Goal: Check status: Check status

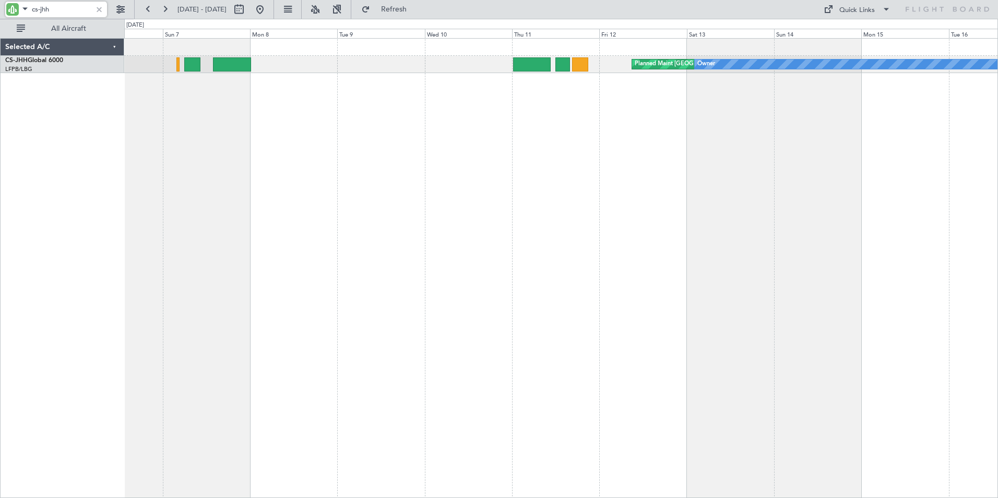
drag, startPoint x: 52, startPoint y: 13, endPoint x: 21, endPoint y: 6, distance: 31.5
click at [21, 6] on div "cs-jhh" at bounding box center [56, 10] width 102 height 16
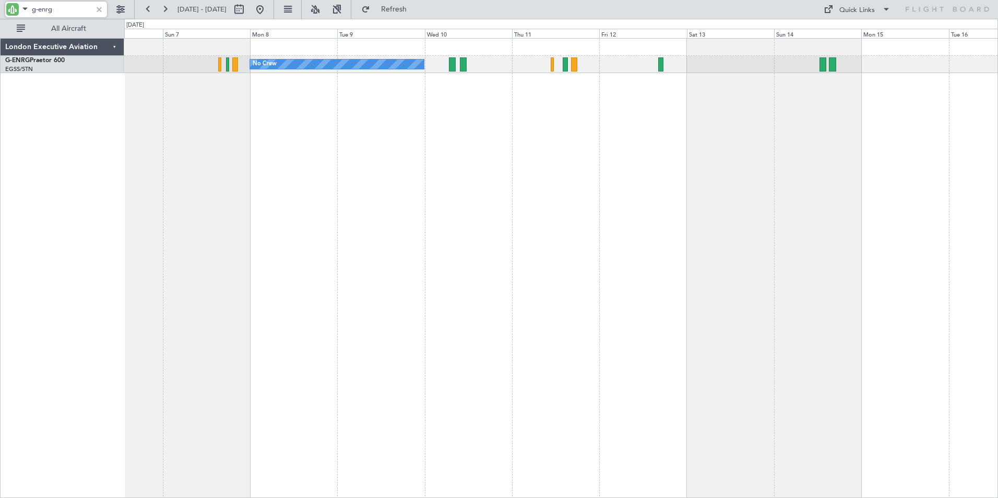
click at [70, 13] on input "g-enrg" at bounding box center [62, 10] width 60 height 16
drag, startPoint x: 70, startPoint y: 13, endPoint x: -67, endPoint y: 7, distance: 137.9
click at [0, 7] on html "g-enrg [DATE] - [DATE] Refresh Quick Links All Aircraft Planned Maint [GEOGRAPH…" at bounding box center [499, 249] width 998 height 498
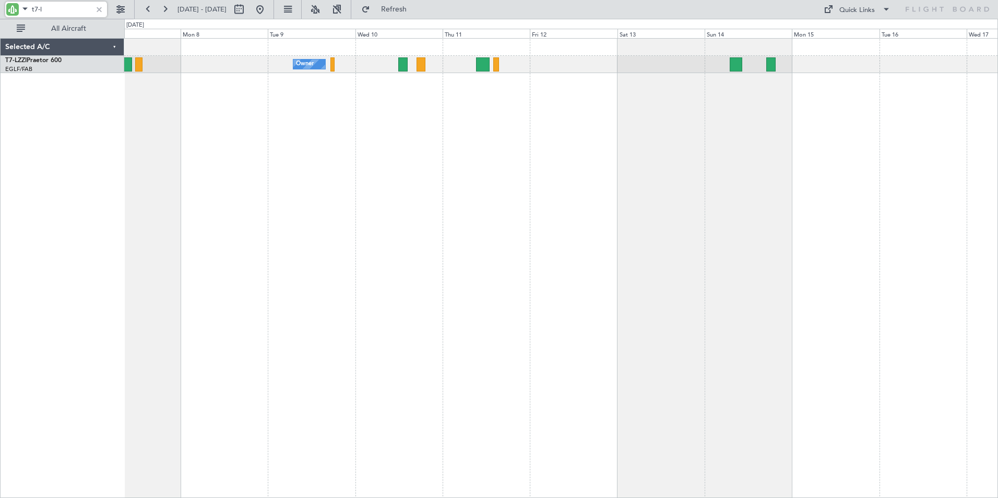
click at [198, 159] on div "Owner A/C Unavailable [GEOGRAPHIC_DATA] ([GEOGRAPHIC_DATA]) Unplanned Maint [GE…" at bounding box center [561, 268] width 874 height 460
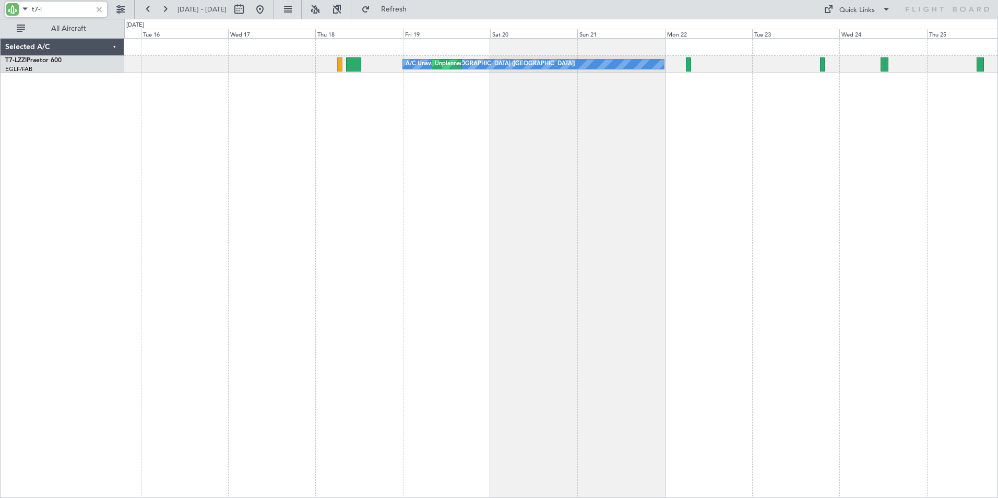
click at [134, 161] on div "A/C Unavailable [GEOGRAPHIC_DATA] ([GEOGRAPHIC_DATA]) Unplanned Maint [GEOGRAPH…" at bounding box center [561, 268] width 874 height 460
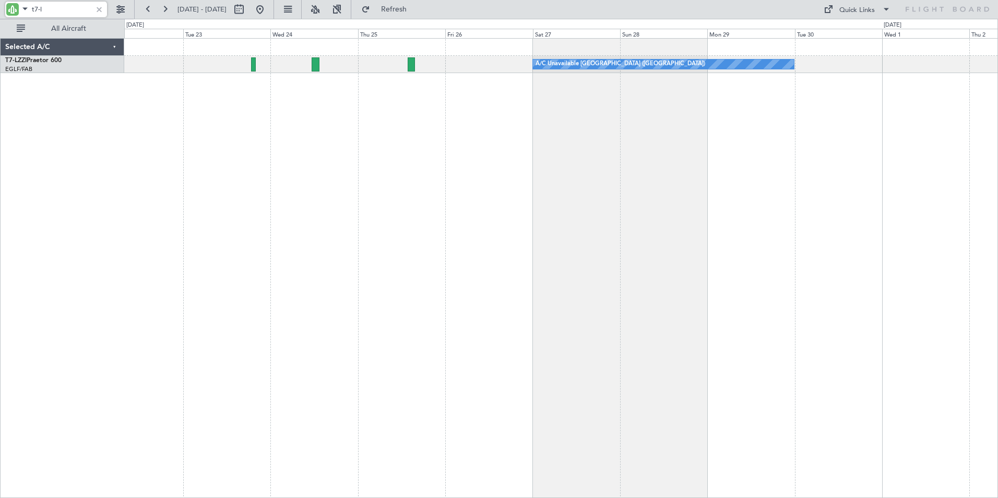
click at [194, 147] on div "A/C Unavailable [GEOGRAPHIC_DATA] ([GEOGRAPHIC_DATA]) A/C Unavailable [GEOGRAPH…" at bounding box center [561, 268] width 874 height 460
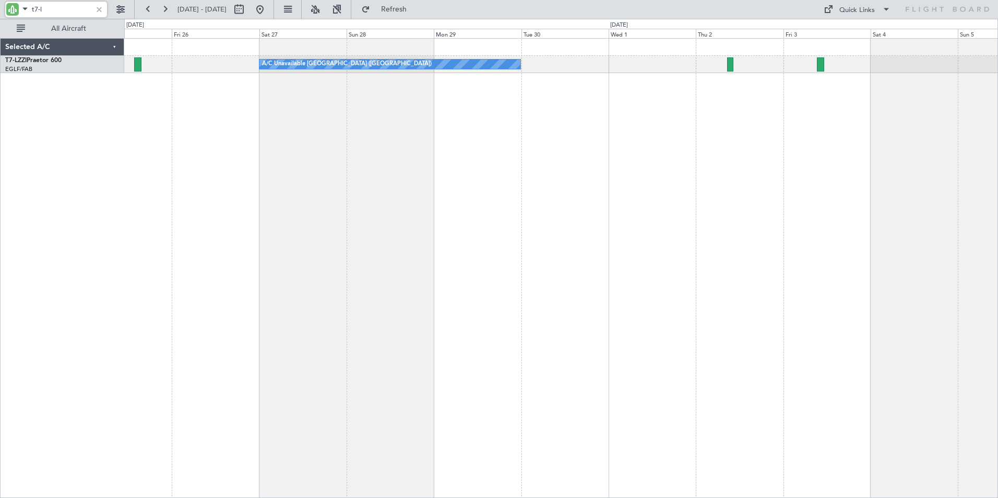
click at [315, 167] on div "A/C Unavailable [GEOGRAPHIC_DATA] ([GEOGRAPHIC_DATA])" at bounding box center [561, 268] width 874 height 460
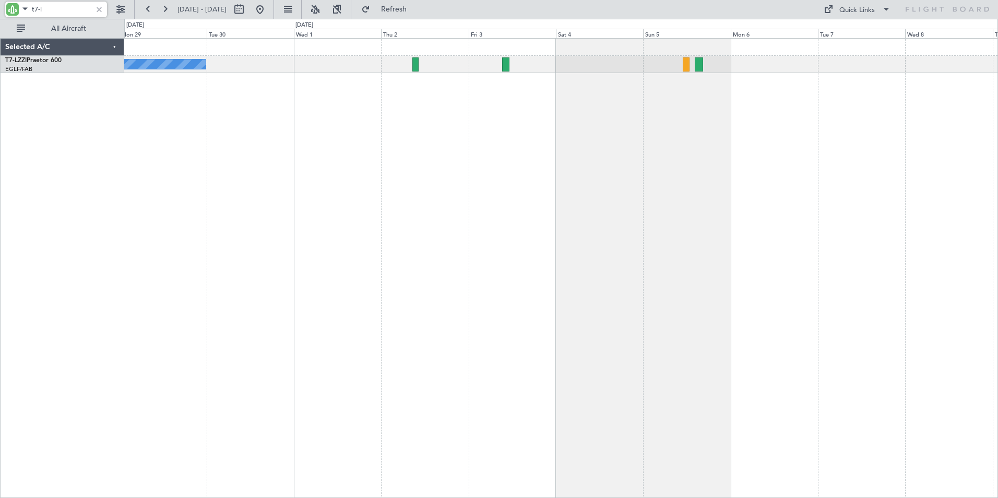
click at [421, 146] on div "A/C Unavailable [GEOGRAPHIC_DATA] ([GEOGRAPHIC_DATA]) Unplanned Maint [GEOGRAPH…" at bounding box center [561, 268] width 874 height 460
drag, startPoint x: 44, startPoint y: 10, endPoint x: 29, endPoint y: 8, distance: 15.4
click at [29, 8] on div "t7-l" at bounding box center [56, 10] width 102 height 16
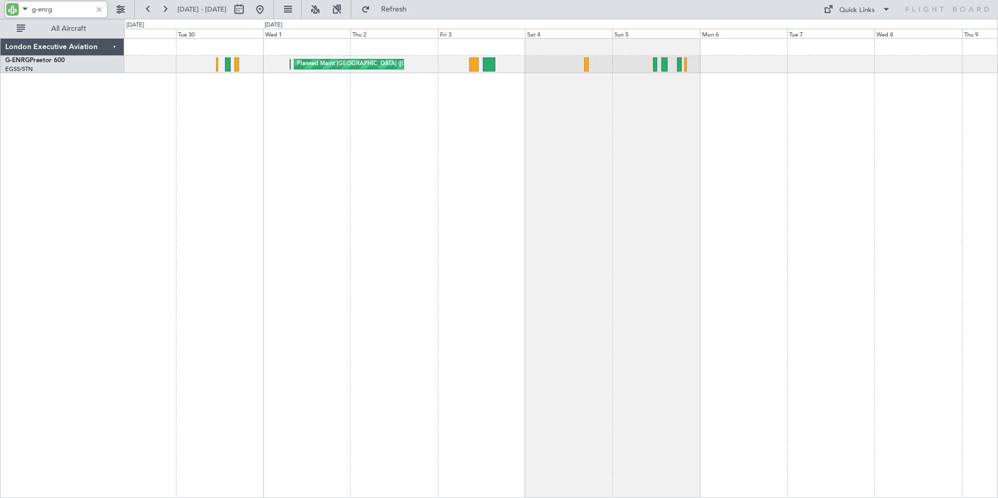
click at [373, 140] on div "Planned Maint [GEOGRAPHIC_DATA] ([GEOGRAPHIC_DATA]) Planned Maint [GEOGRAPHIC_D…" at bounding box center [561, 268] width 874 height 460
drag, startPoint x: 55, startPoint y: 10, endPoint x: 5, endPoint y: 2, distance: 50.8
click at [5, 2] on mat-form-field "g-enrg" at bounding box center [56, 11] width 102 height 19
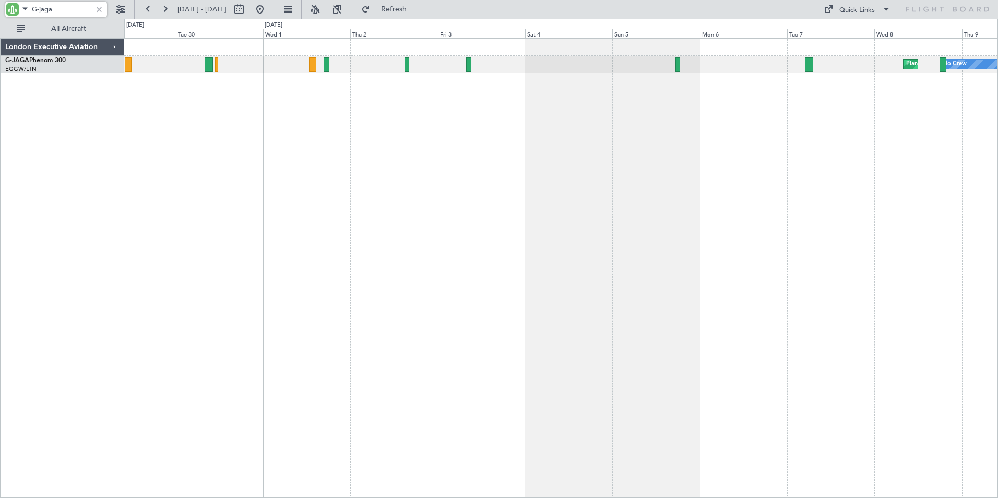
type input "G-jaga"
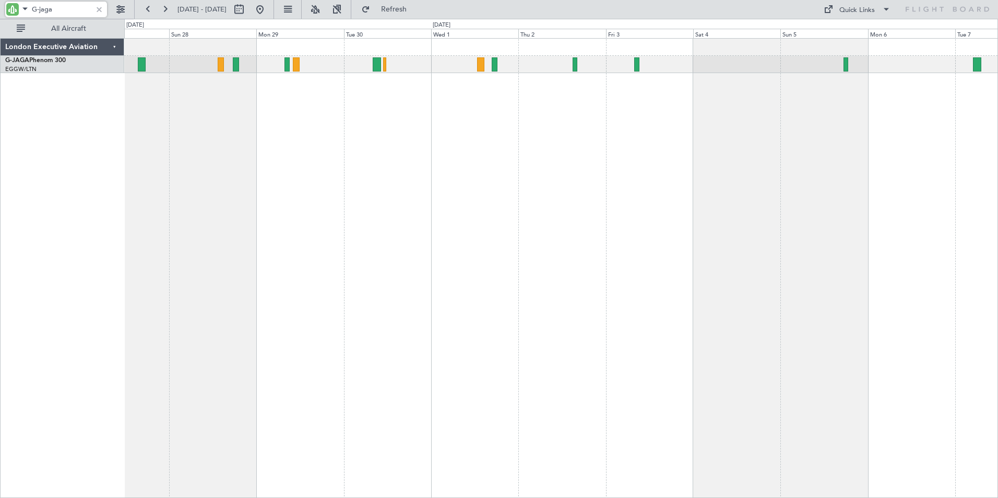
click at [432, 112] on div "Planned Maint [GEOGRAPHIC_DATA] ([GEOGRAPHIC_DATA]) No Crew Planned Maint [GEOG…" at bounding box center [561, 268] width 874 height 460
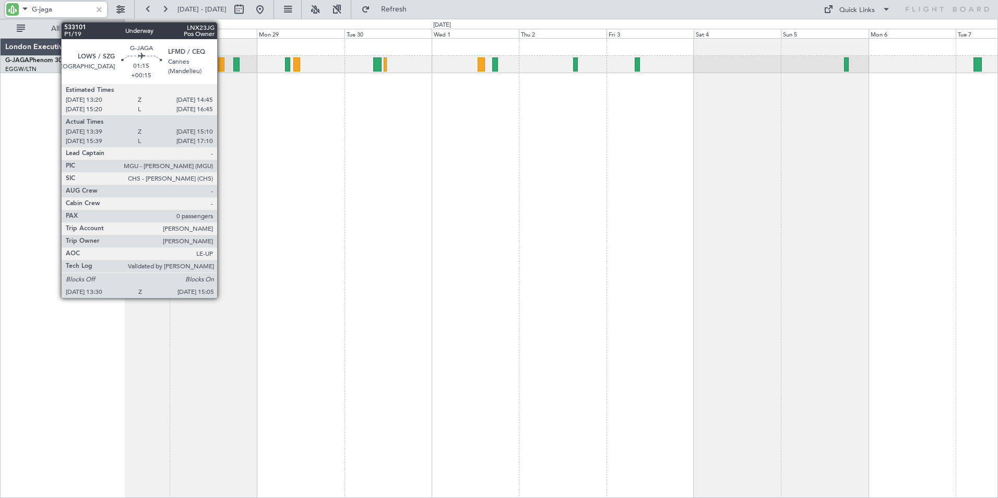
click at [222, 68] on div at bounding box center [221, 64] width 6 height 14
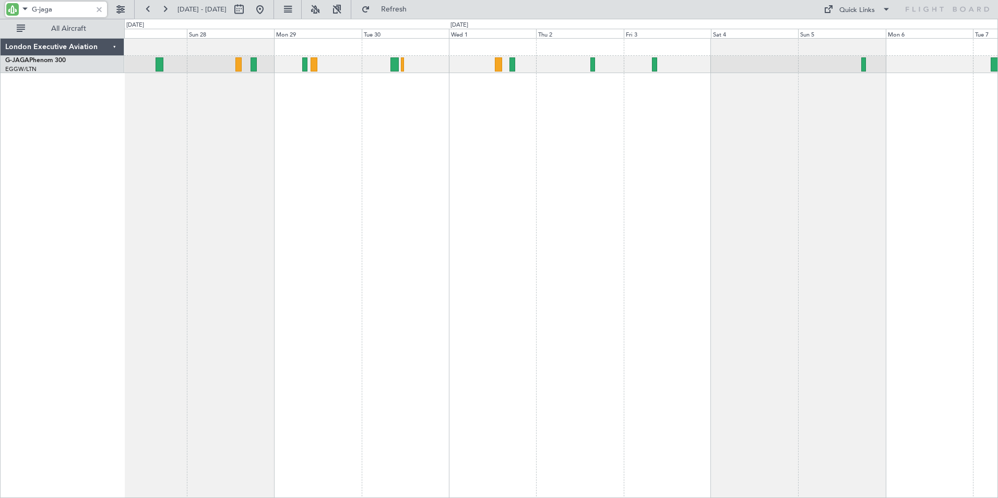
click at [238, 163] on div "Planned Maint [GEOGRAPHIC_DATA] ([GEOGRAPHIC_DATA]) No Crew Planned Maint [GEOG…" at bounding box center [561, 268] width 874 height 460
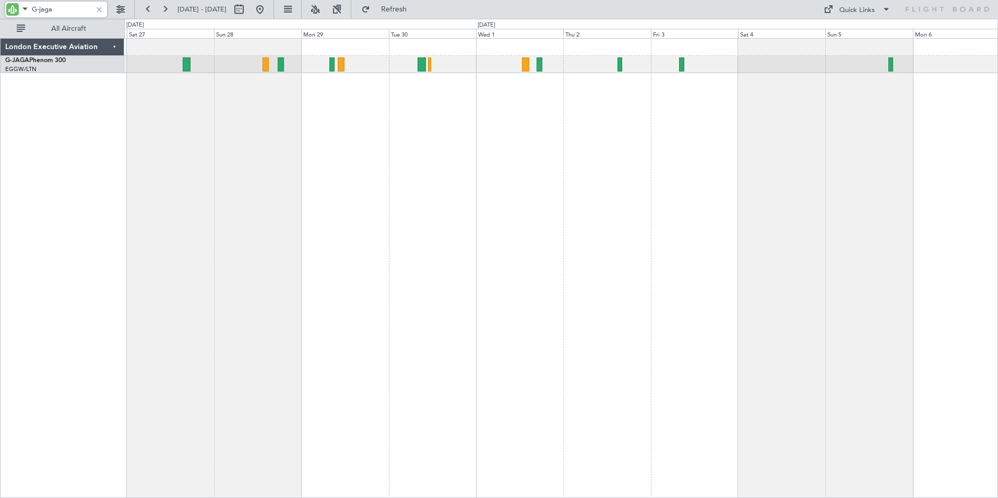
click at [176, 133] on div "Planned Maint [GEOGRAPHIC_DATA] ([GEOGRAPHIC_DATA]) No Crew Planned Maint [GEOG…" at bounding box center [561, 268] width 874 height 460
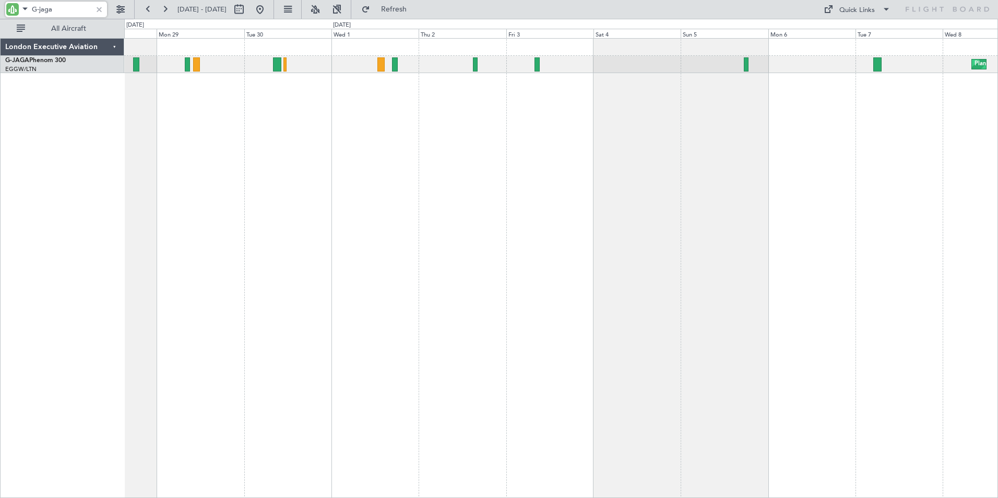
click at [417, 128] on div "Planned Maint [GEOGRAPHIC_DATA] ([GEOGRAPHIC_DATA]) No Crew" at bounding box center [561, 268] width 874 height 460
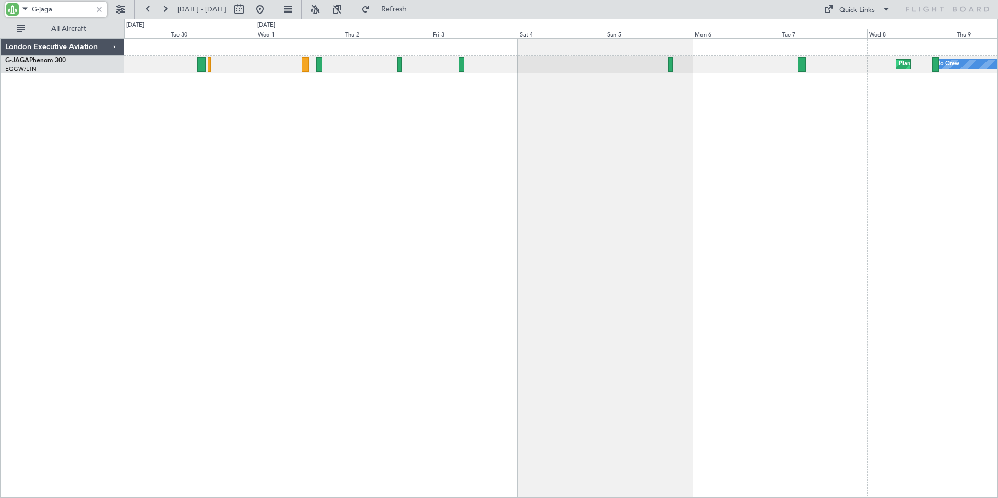
click at [364, 101] on div "Planned Maint [GEOGRAPHIC_DATA] ([GEOGRAPHIC_DATA]) No Crew" at bounding box center [561, 268] width 874 height 460
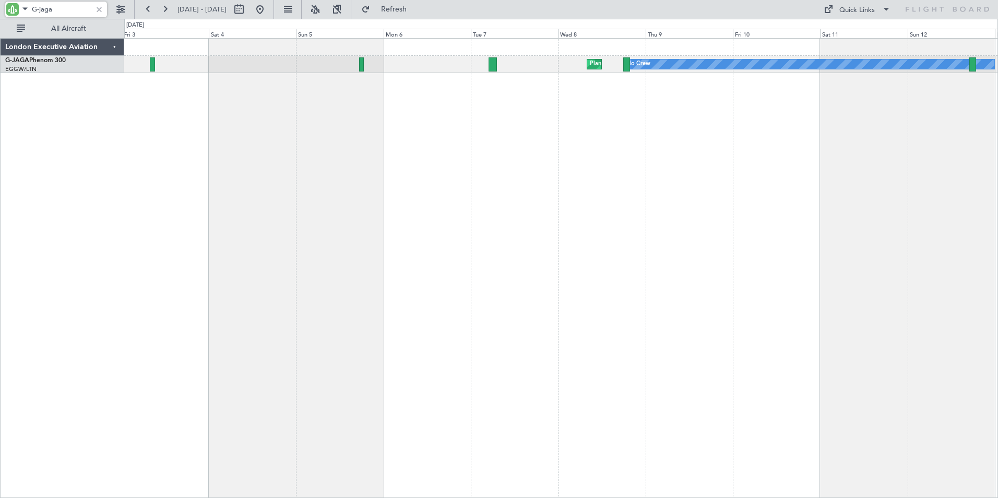
click at [541, 128] on div "No Crew Planned Maint [GEOGRAPHIC_DATA] ([GEOGRAPHIC_DATA])" at bounding box center [561, 268] width 874 height 460
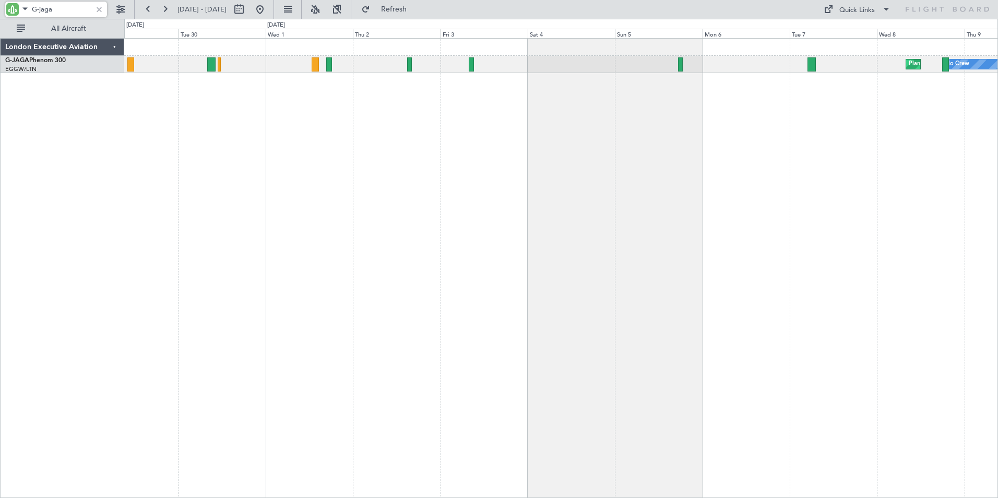
click at [562, 121] on div "Planned Maint [GEOGRAPHIC_DATA] ([GEOGRAPHIC_DATA]) No Crew" at bounding box center [561, 268] width 874 height 460
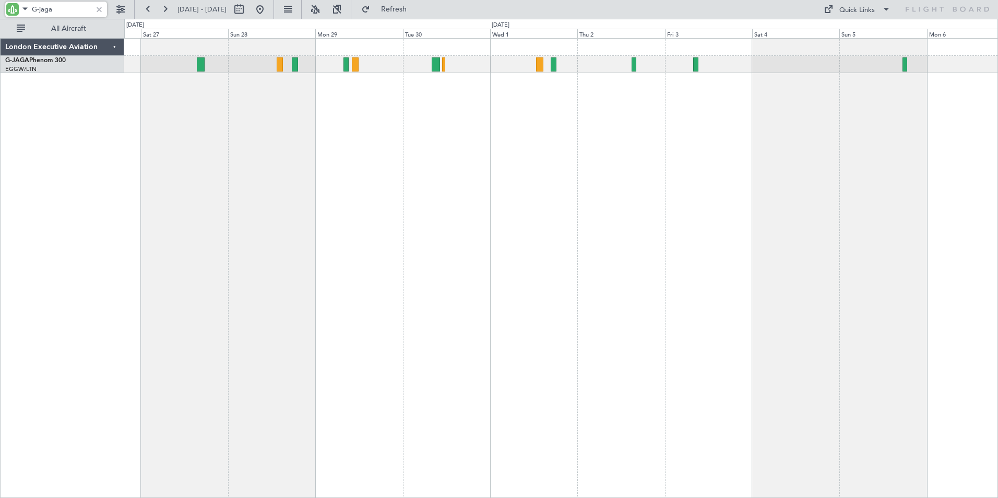
click at [563, 135] on div "Planned Maint [GEOGRAPHIC_DATA] ([GEOGRAPHIC_DATA]) Planned Maint [GEOGRAPHIC_D…" at bounding box center [561, 268] width 874 height 460
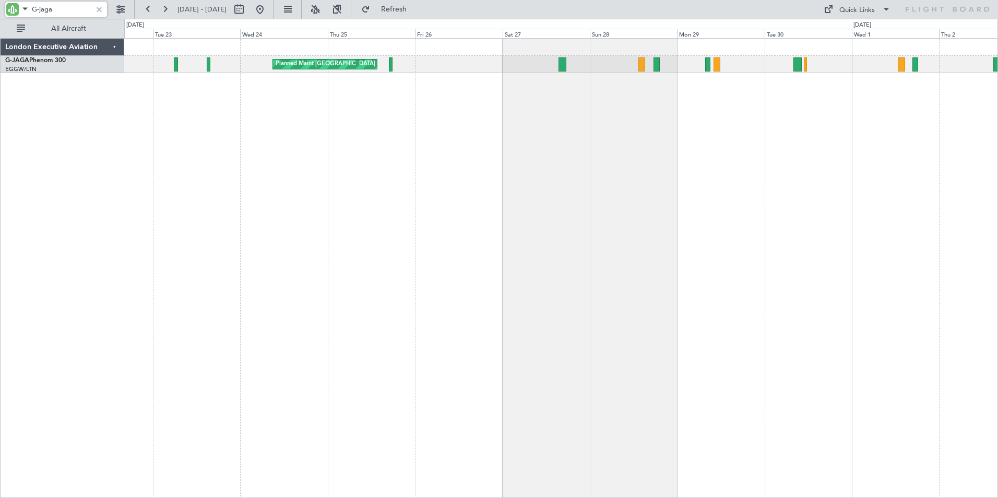
click at [553, 129] on div "Planned Maint [GEOGRAPHIC_DATA] ([GEOGRAPHIC_DATA])" at bounding box center [561, 268] width 874 height 460
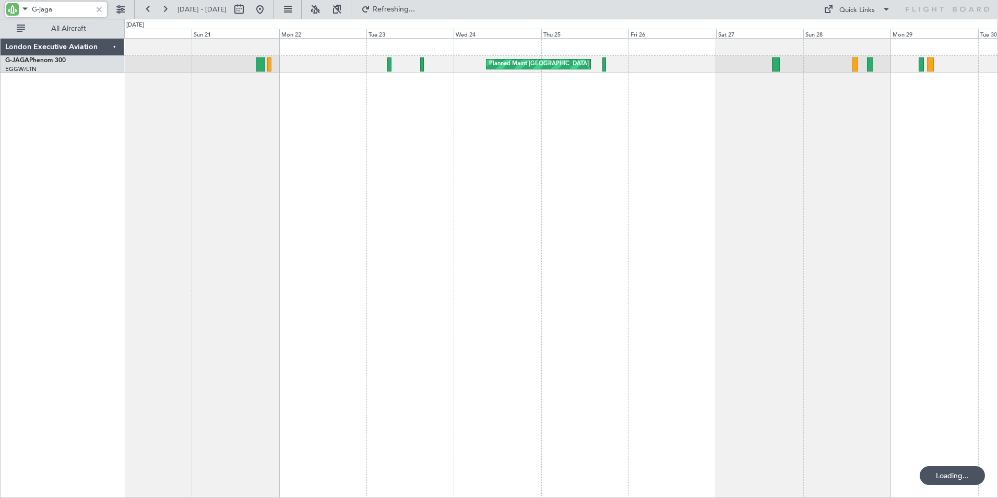
click at [619, 116] on div "Planned Maint [GEOGRAPHIC_DATA] ([GEOGRAPHIC_DATA])" at bounding box center [561, 268] width 874 height 460
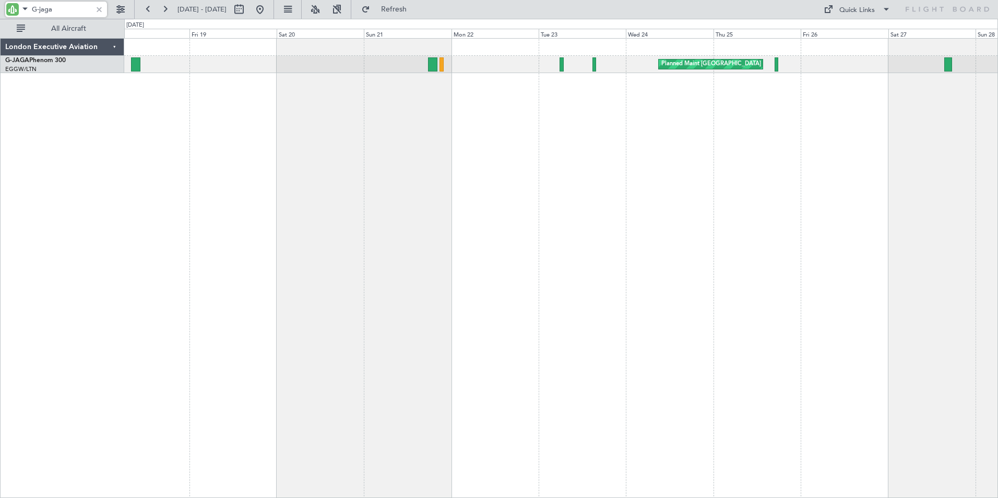
click at [346, 104] on div "Planned Maint [GEOGRAPHIC_DATA] ([GEOGRAPHIC_DATA])" at bounding box center [561, 268] width 874 height 460
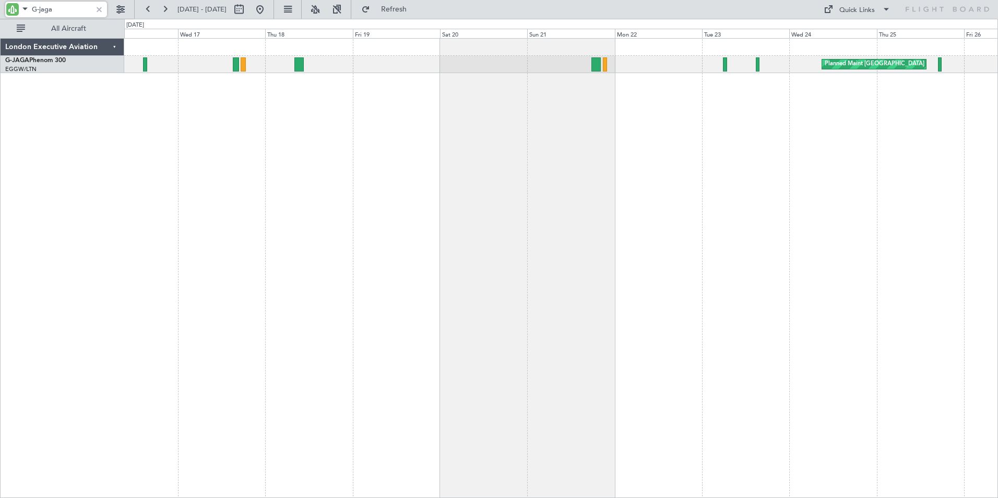
click at [376, 111] on div "Planned Maint [GEOGRAPHIC_DATA] ([GEOGRAPHIC_DATA])" at bounding box center [561, 268] width 874 height 460
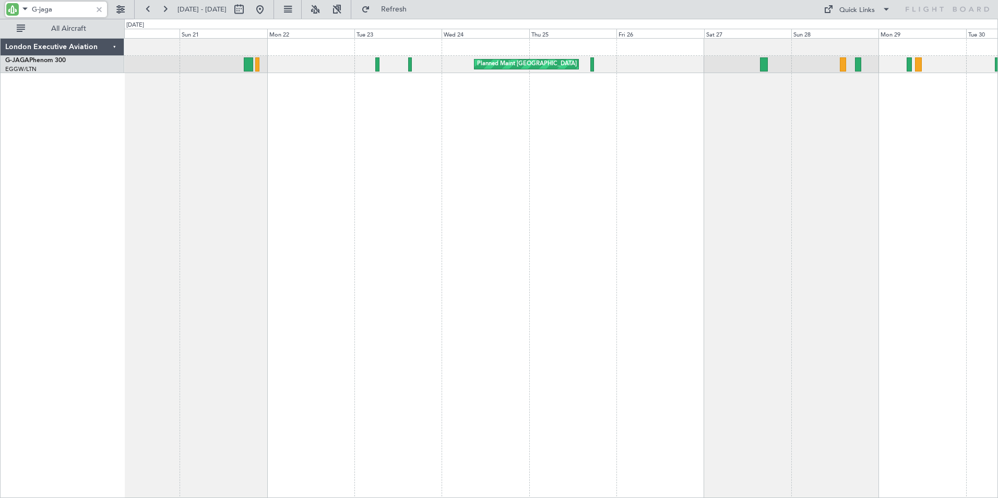
click at [252, 155] on div "Planned Maint [GEOGRAPHIC_DATA] ([GEOGRAPHIC_DATA])" at bounding box center [561, 268] width 874 height 460
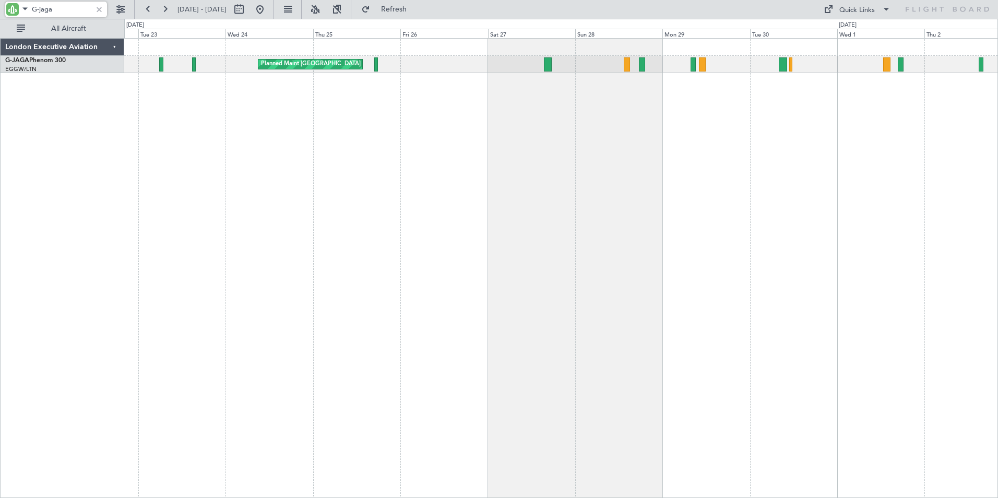
click at [458, 128] on div "Planned Maint [GEOGRAPHIC_DATA] ([GEOGRAPHIC_DATA])" at bounding box center [561, 268] width 874 height 460
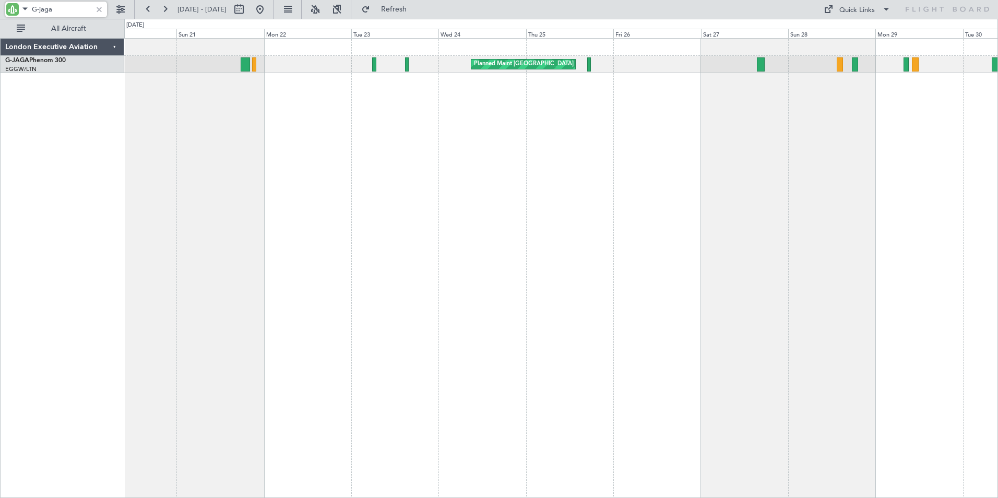
click at [494, 116] on div "Planned Maint [GEOGRAPHIC_DATA] ([GEOGRAPHIC_DATA])" at bounding box center [561, 268] width 874 height 460
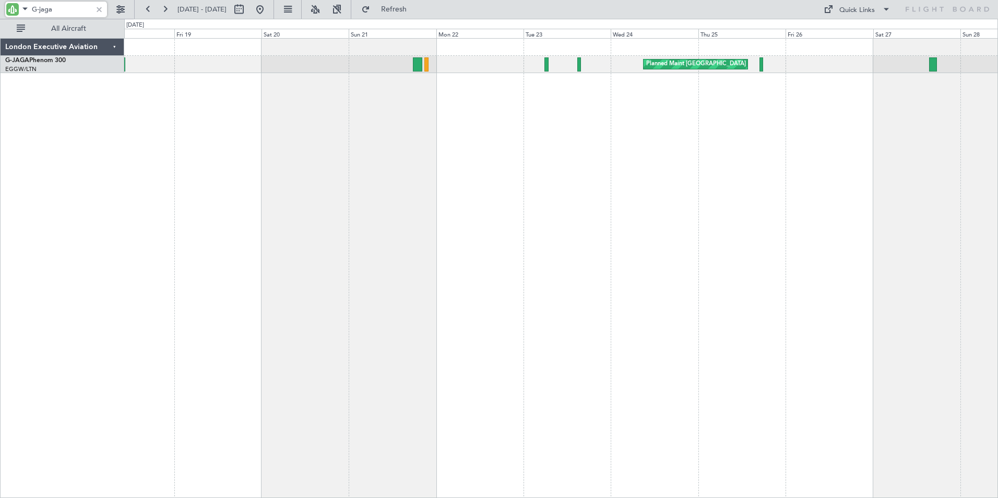
click at [389, 110] on div "Planned Maint [GEOGRAPHIC_DATA] ([GEOGRAPHIC_DATA])" at bounding box center [561, 268] width 874 height 460
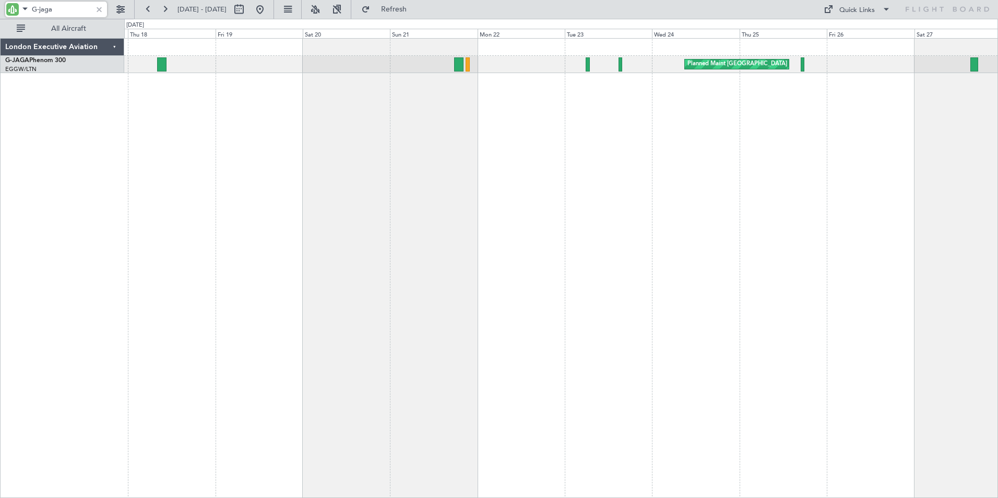
click at [350, 127] on div "Planned Maint [GEOGRAPHIC_DATA] ([GEOGRAPHIC_DATA])" at bounding box center [561, 268] width 874 height 460
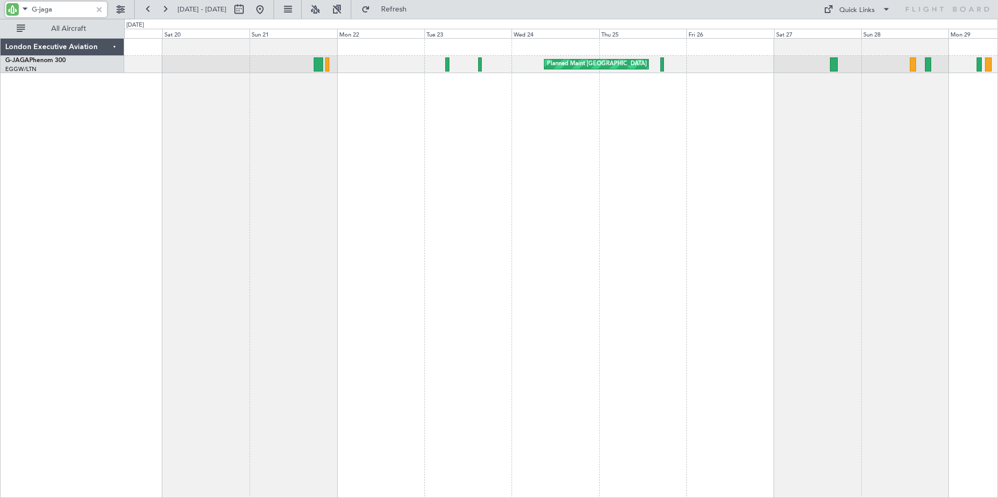
click at [271, 128] on div "Planned Maint [GEOGRAPHIC_DATA] ([GEOGRAPHIC_DATA])" at bounding box center [561, 268] width 874 height 460
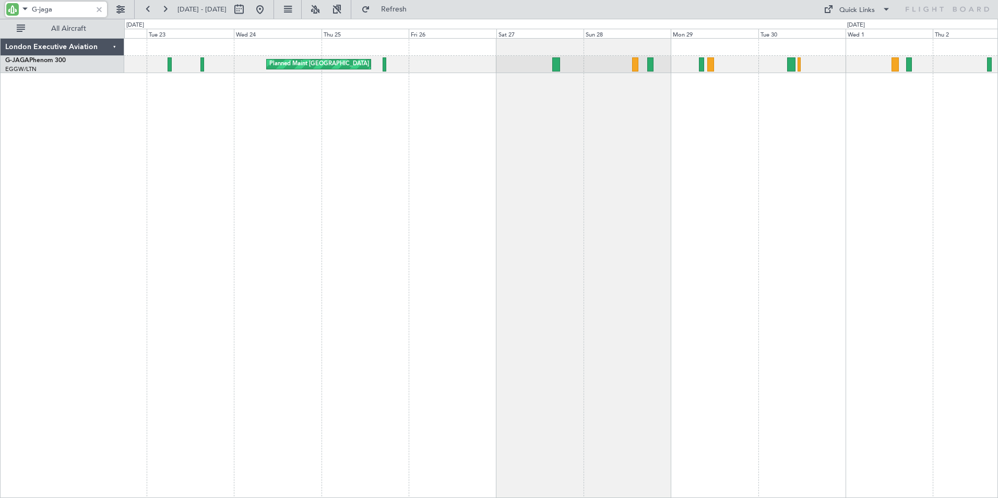
click at [312, 129] on div "Planned Maint [GEOGRAPHIC_DATA] ([GEOGRAPHIC_DATA])" at bounding box center [561, 268] width 874 height 460
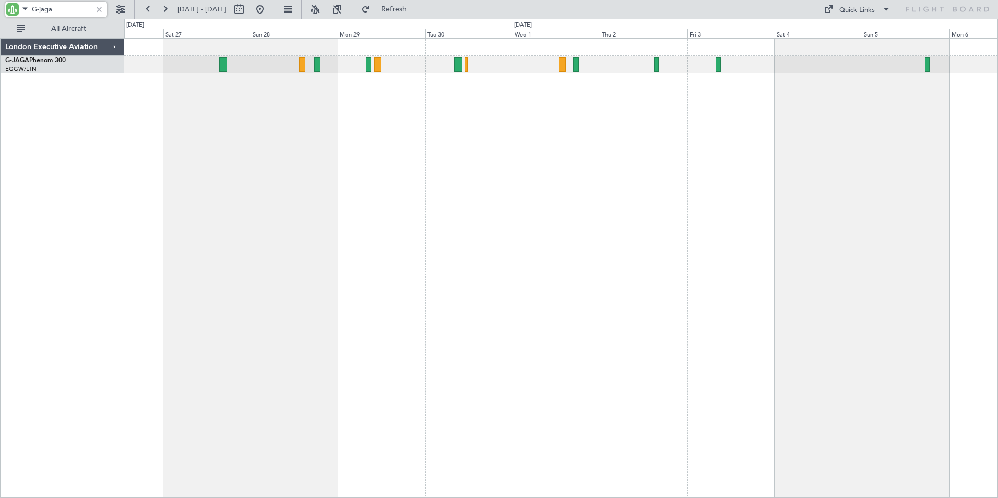
click at [234, 122] on div "Planned Maint [GEOGRAPHIC_DATA] ([GEOGRAPHIC_DATA]) Planned Maint [GEOGRAPHIC_D…" at bounding box center [561, 268] width 874 height 460
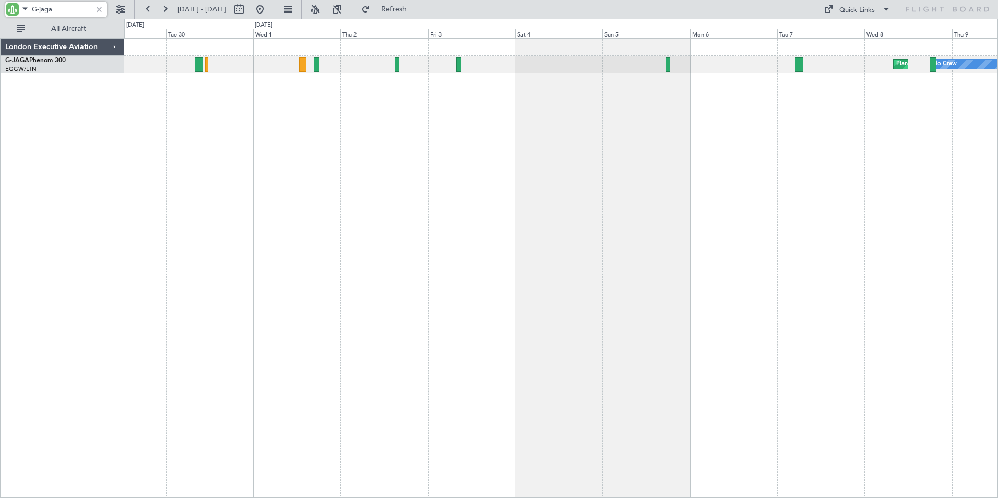
click at [249, 119] on div "Planned Maint [GEOGRAPHIC_DATA] ([GEOGRAPHIC_DATA]) No Crew" at bounding box center [561, 268] width 874 height 460
